Goal: Information Seeking & Learning: Learn about a topic

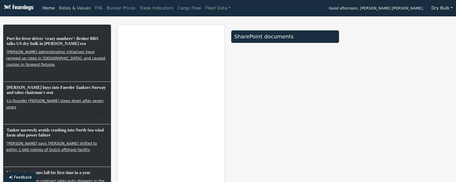
click at [74, 8] on link "Rates & Values" at bounding box center [75, 8] width 36 height 11
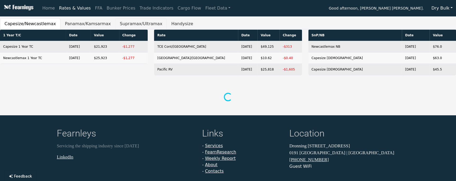
click at [123, 24] on button "Supramax/Ultramax" at bounding box center [141, 23] width 52 height 11
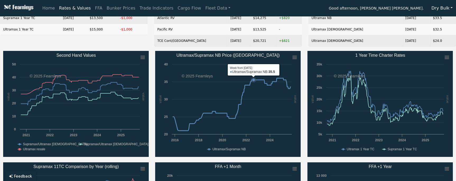
scroll to position [42, 0]
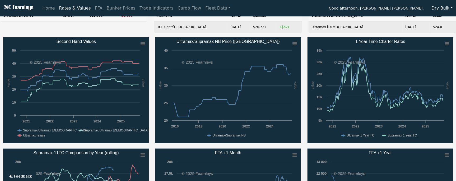
click at [133, 30] on div "1 Year T/C Date Value Change Supramax 1 Year TC [DATE] $13,500 -$1,000 Ultramax…" at bounding box center [74, 12] width 154 height 50
click at [205, 10] on link "Fleet Data" at bounding box center [217, 8] width 29 height 11
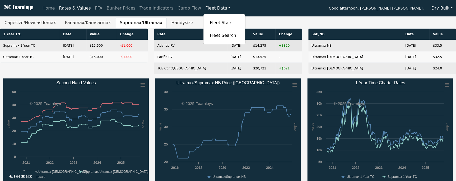
scroll to position [0, 0]
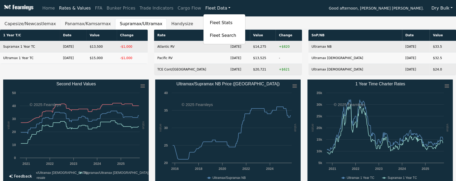
click at [81, 23] on button "Panamax/Kamsarmax" at bounding box center [88, 23] width 55 height 11
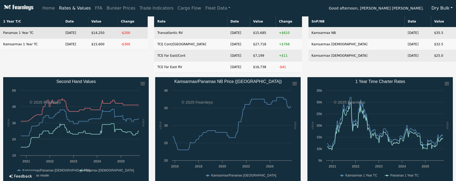
scroll to position [21, 0]
